Goal: Task Accomplishment & Management: Manage account settings

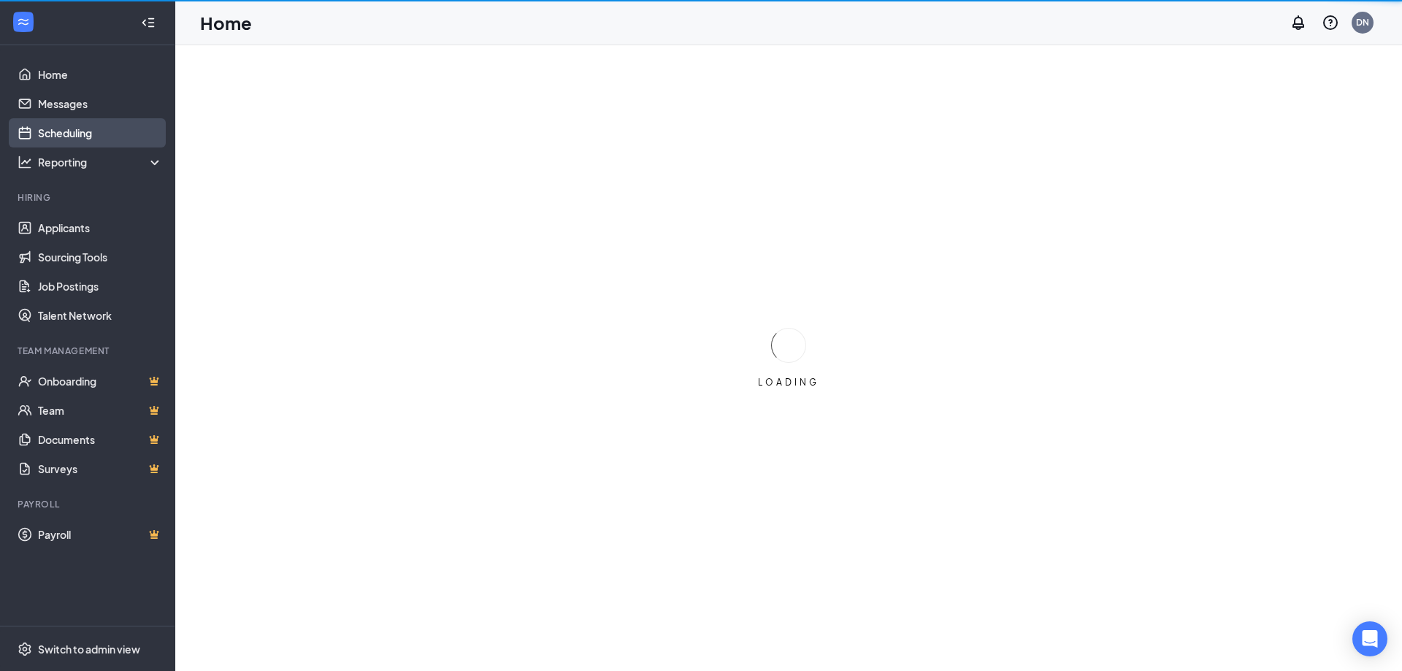
click at [55, 131] on link "Scheduling" at bounding box center [100, 132] width 125 height 29
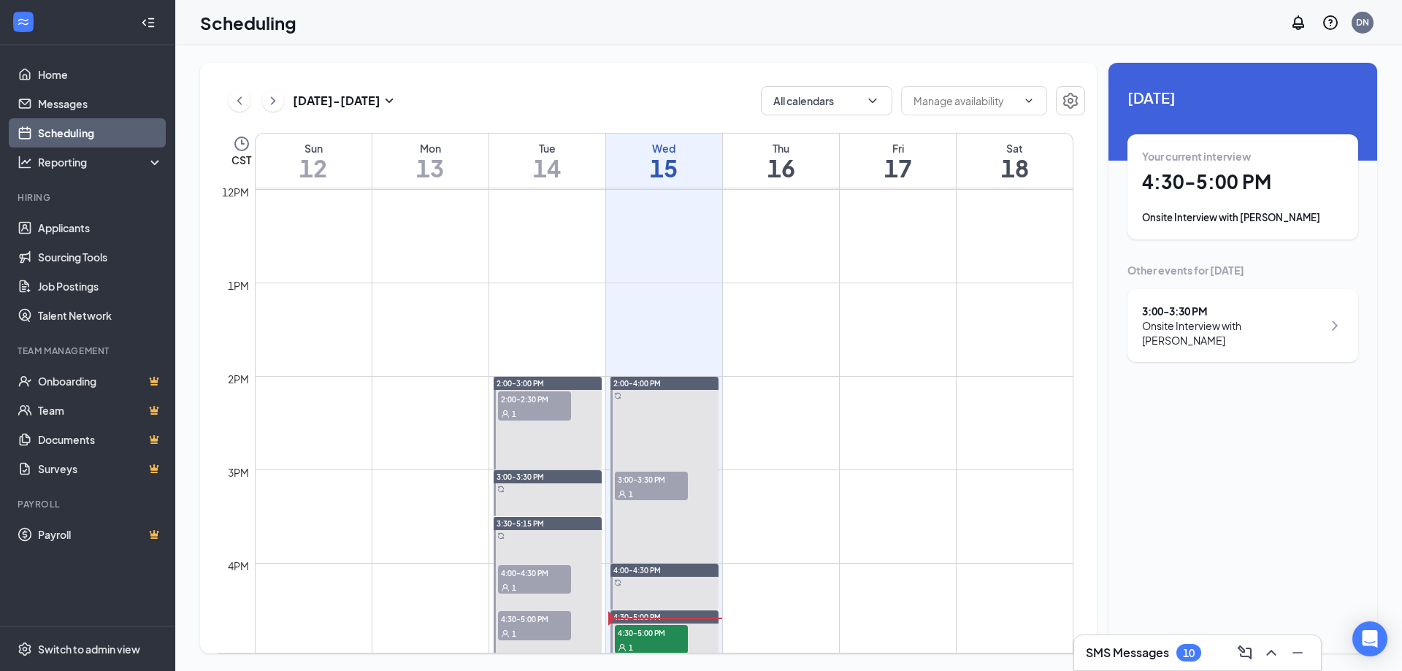
scroll to position [1229, 0]
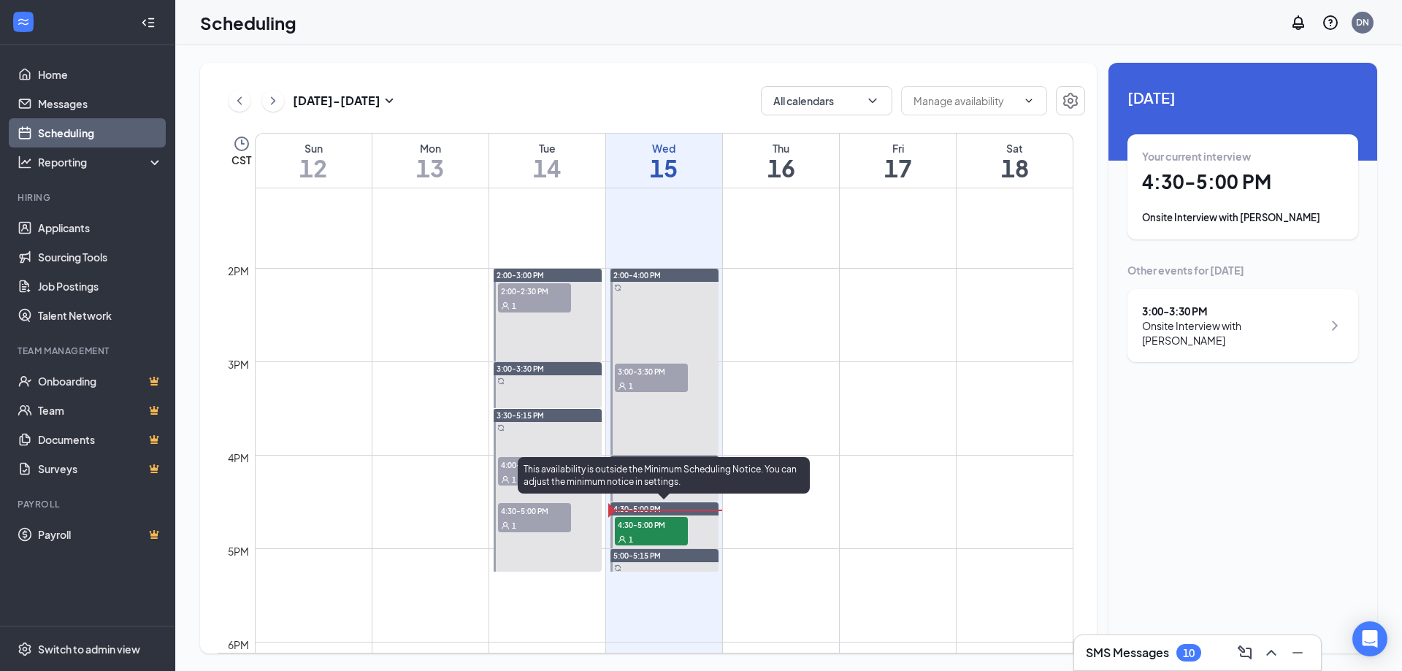
click at [640, 526] on span "4:30-5:00 PM" at bounding box center [651, 524] width 73 height 15
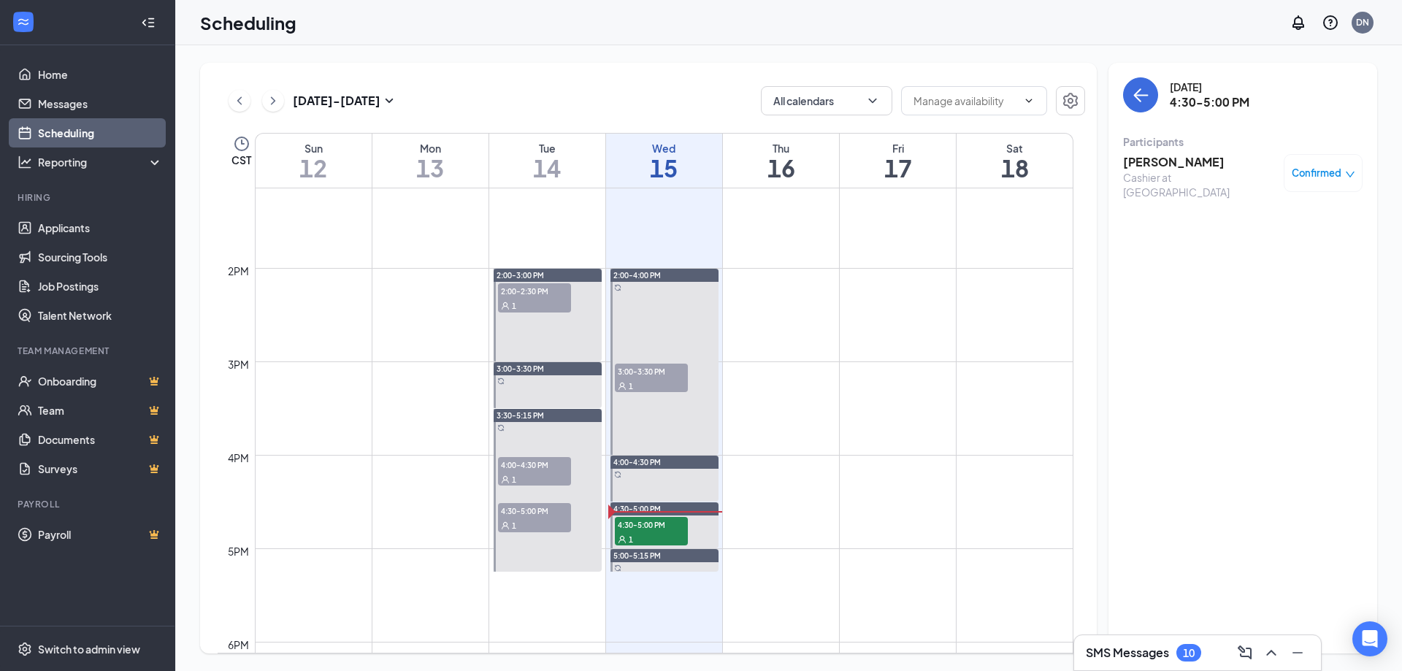
click at [1150, 169] on h3 "[PERSON_NAME]" at bounding box center [1199, 162] width 153 height 16
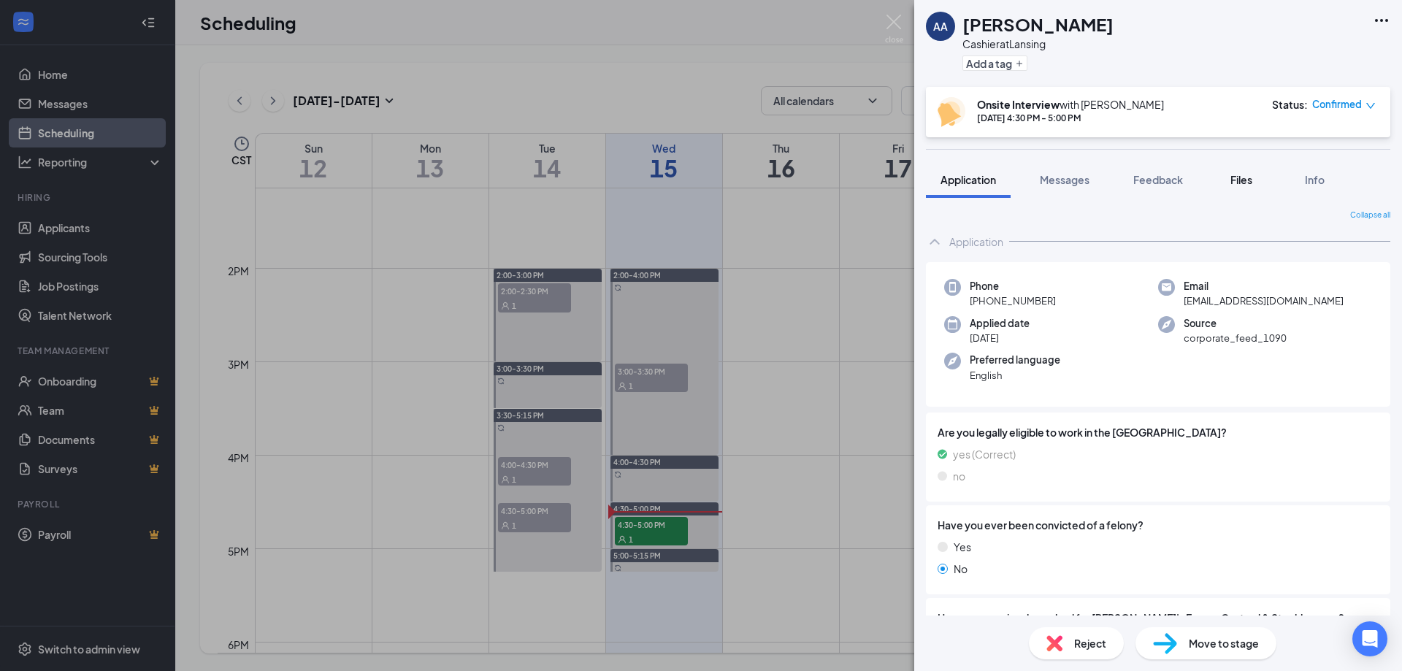
click at [1245, 188] on button "Files" at bounding box center [1241, 179] width 58 height 37
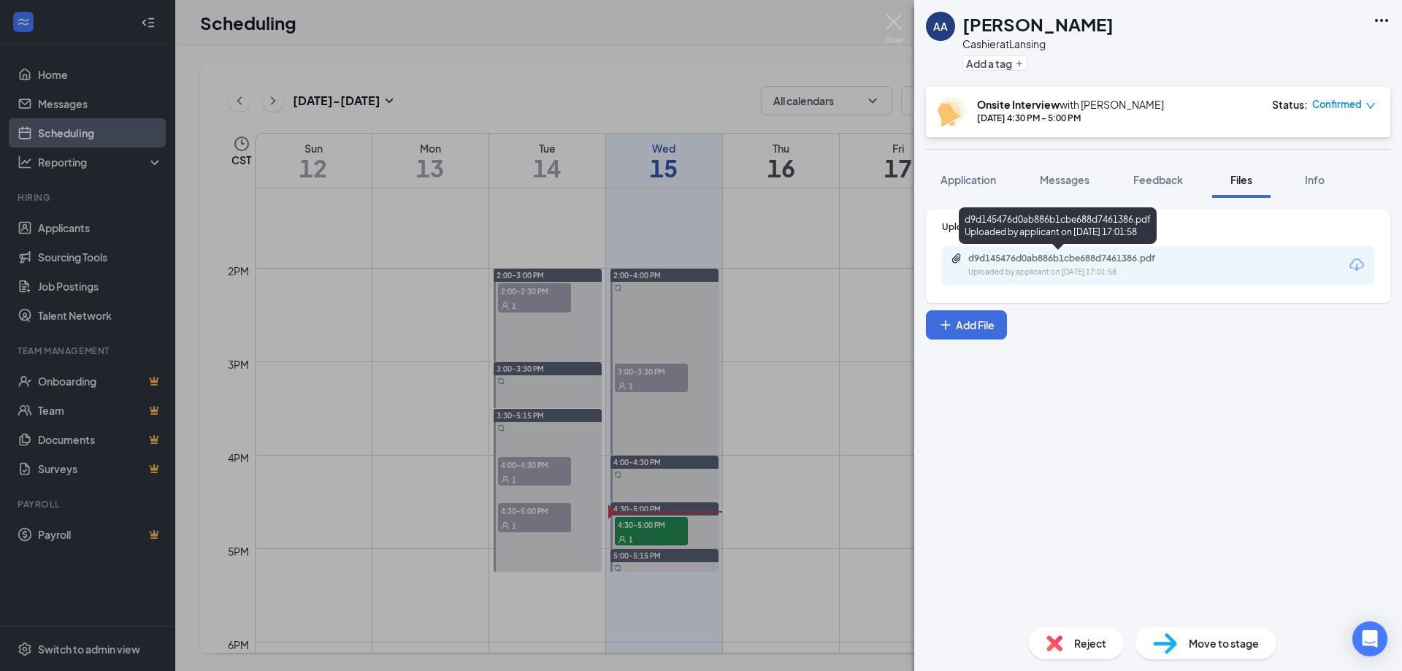
click at [1008, 255] on div "d9d145476d0ab886b1cbe688d7461386.pdf" at bounding box center [1070, 259] width 204 height 12
